Goal: Information Seeking & Learning: Learn about a topic

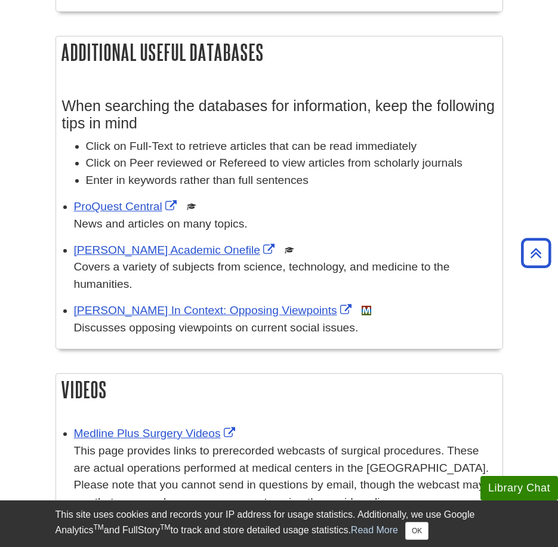
scroll to position [537, 0]
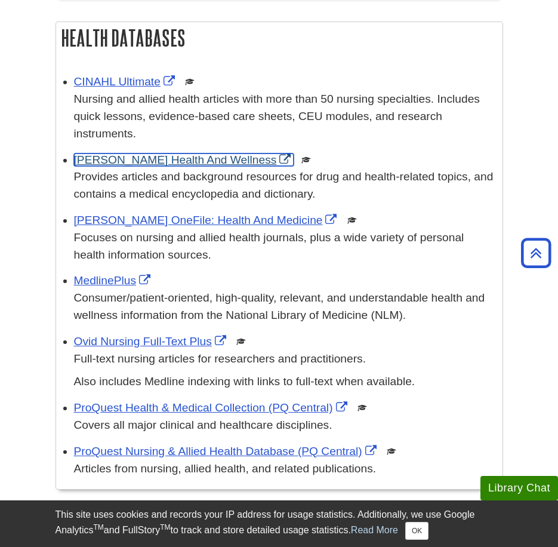
click at [154, 162] on link "Gale Health And Wellness" at bounding box center [184, 159] width 220 height 13
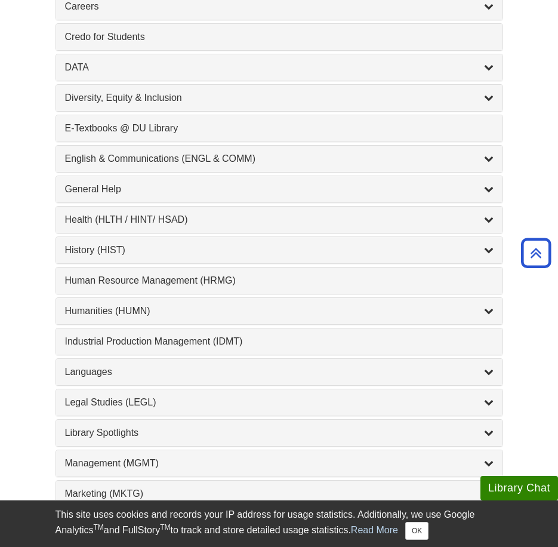
scroll to position [716, 0]
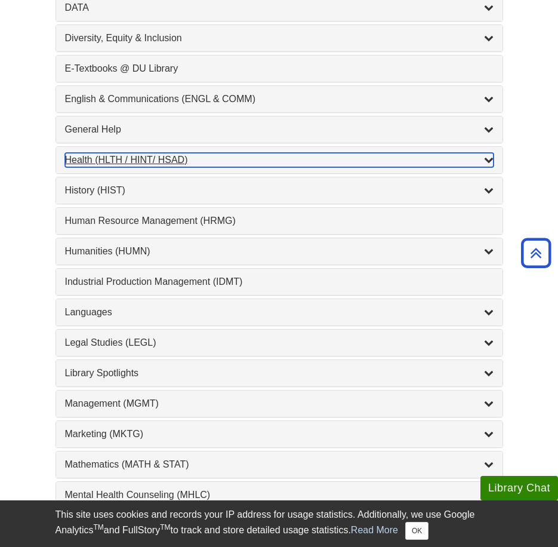
click at [173, 159] on div "Health (HLTH / HINT/ HSAD) , 12 guides" at bounding box center [279, 160] width 429 height 14
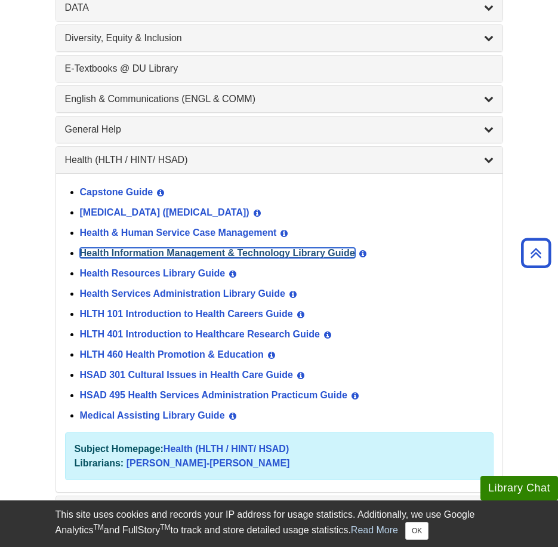
click at [199, 255] on link "Health Information Management & Technology Library Guide" at bounding box center [217, 253] width 275 height 10
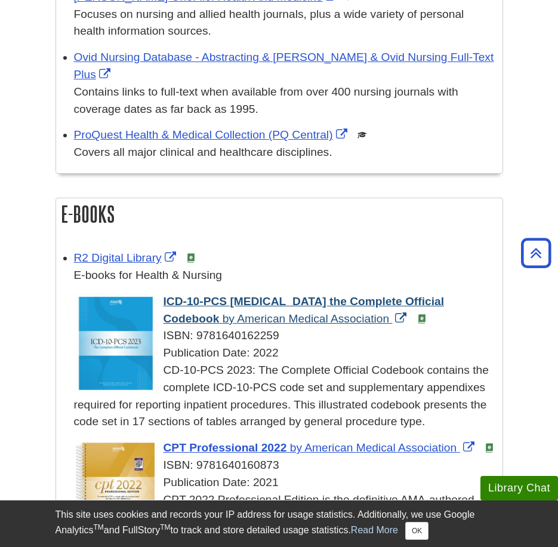
scroll to position [1492, 0]
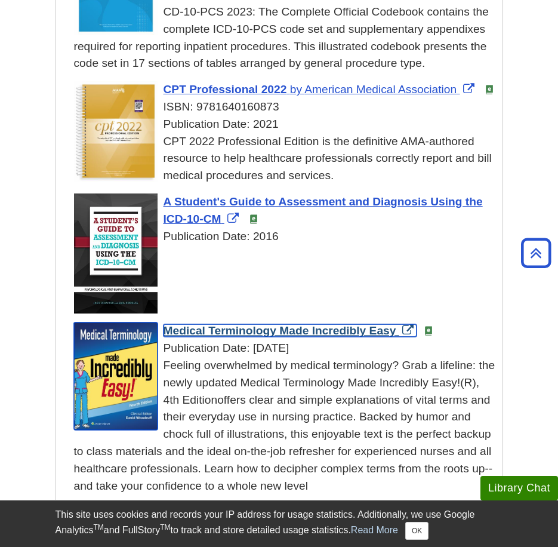
click at [304, 324] on span "Medical Terminology Made Incredibly Easy" at bounding box center [280, 330] width 233 height 13
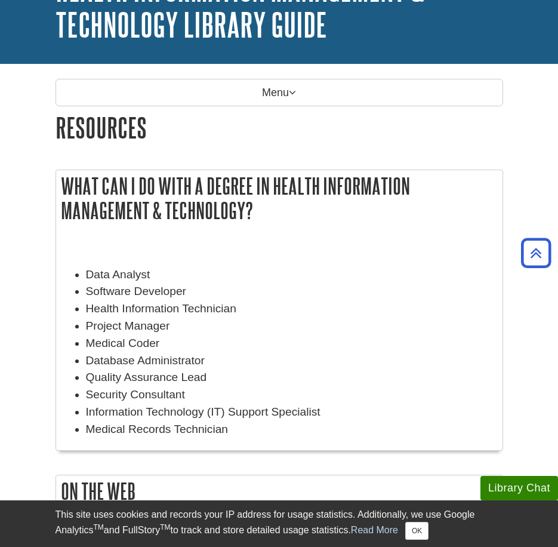
scroll to position [60, 0]
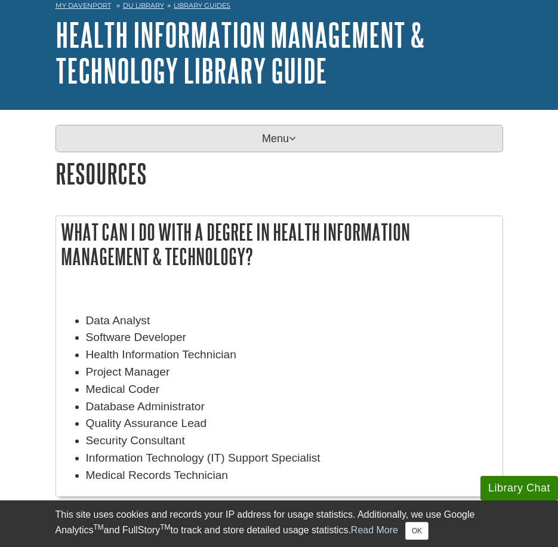
click at [256, 125] on p "Menu" at bounding box center [280, 138] width 448 height 27
